Goal: Task Accomplishment & Management: Use online tool/utility

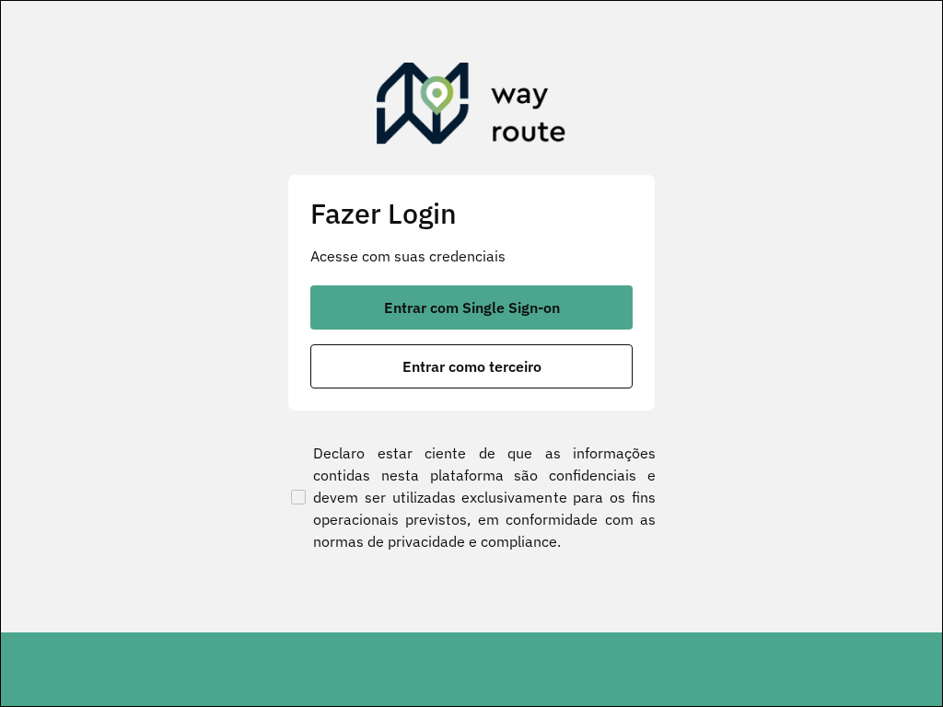
click at [496, 8] on section "Fazer Login Acesse com suas credenciais Entrar com Single Sign-on Entrar como t…" at bounding box center [471, 317] width 941 height 632
click at [310, 344] on button "Entrar como terceiro" at bounding box center [471, 366] width 322 height 44
click at [496, 8] on section "Fazer Login Acesse com suas credenciais Entrar com Single Sign-on Entrar como t…" at bounding box center [471, 317] width 941 height 632
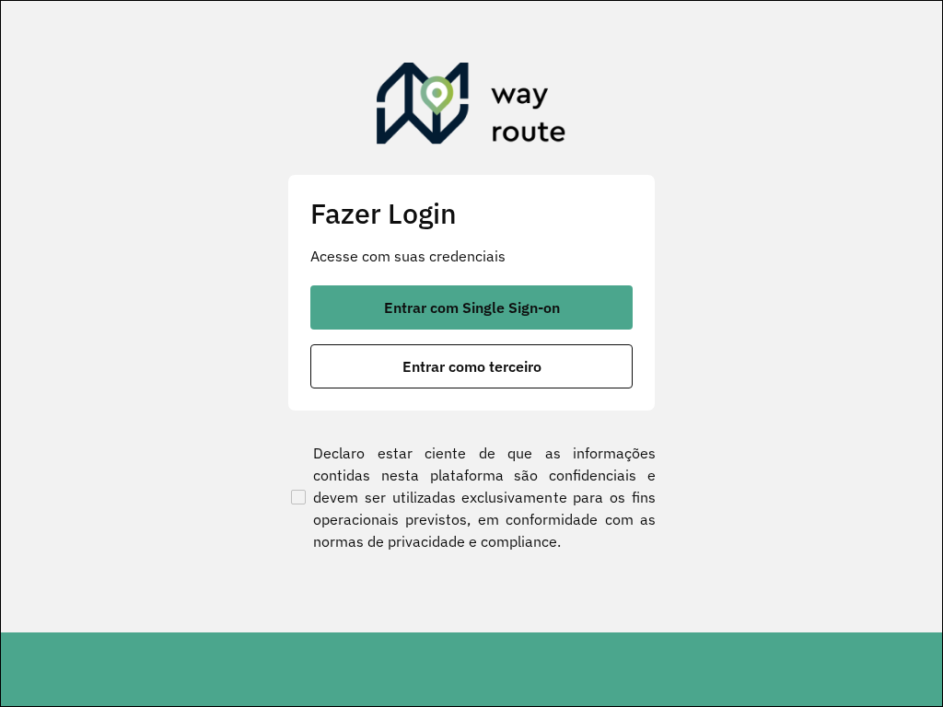
click at [310, 344] on button "Entrar como terceiro" at bounding box center [471, 366] width 322 height 44
